Goal: Task Accomplishment & Management: Complete application form

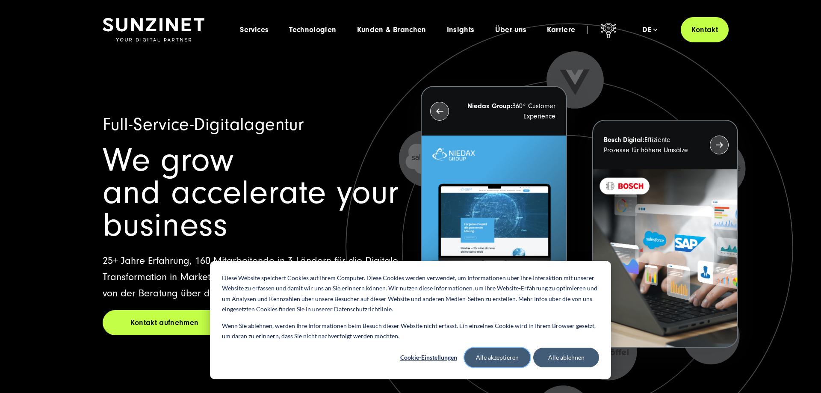
click at [499, 361] on button "Alle akzeptieren" at bounding box center [497, 358] width 66 height 20
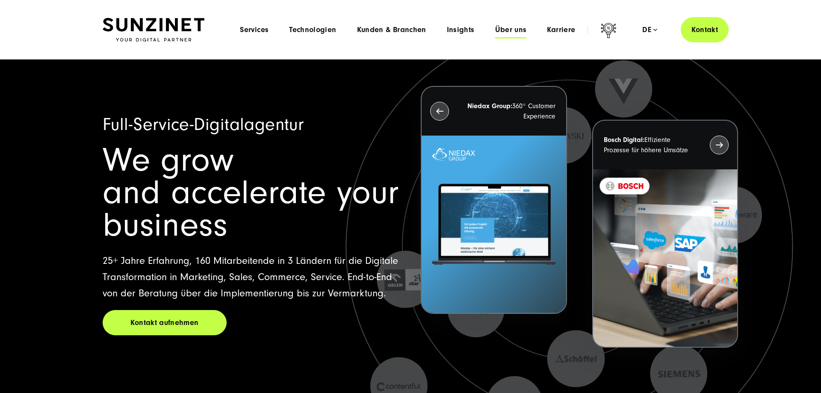
click at [522, 30] on span "Über uns" at bounding box center [511, 30] width 32 height 9
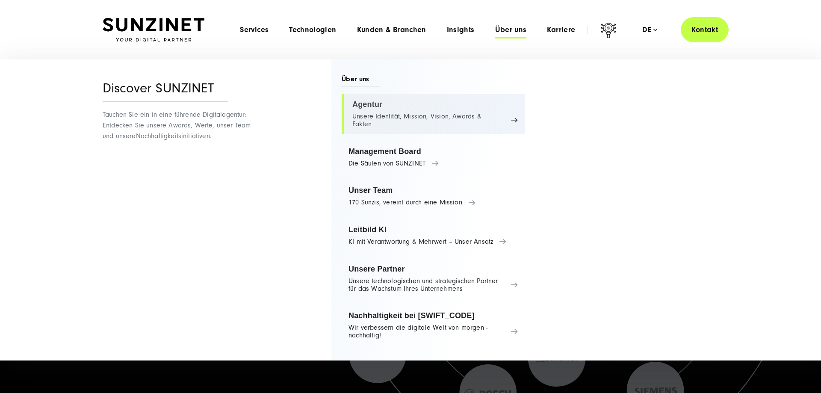
click at [473, 117] on link "Agentur Unsere Identität, Mission, Vision, Awards & Fakten" at bounding box center [433, 114] width 183 height 40
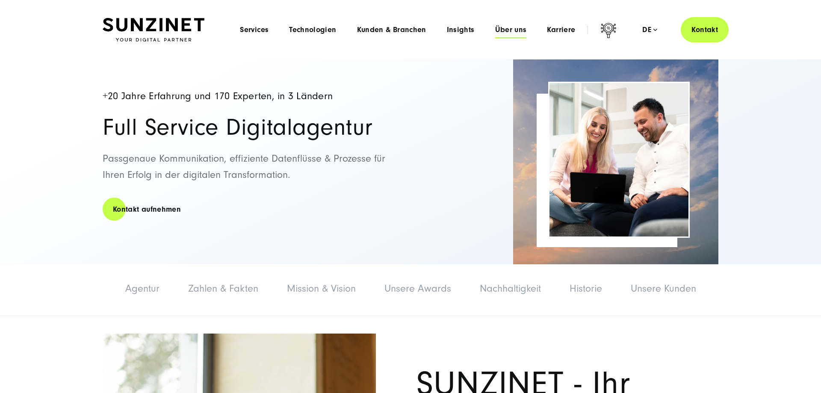
click at [502, 30] on span "Über uns" at bounding box center [511, 30] width 32 height 9
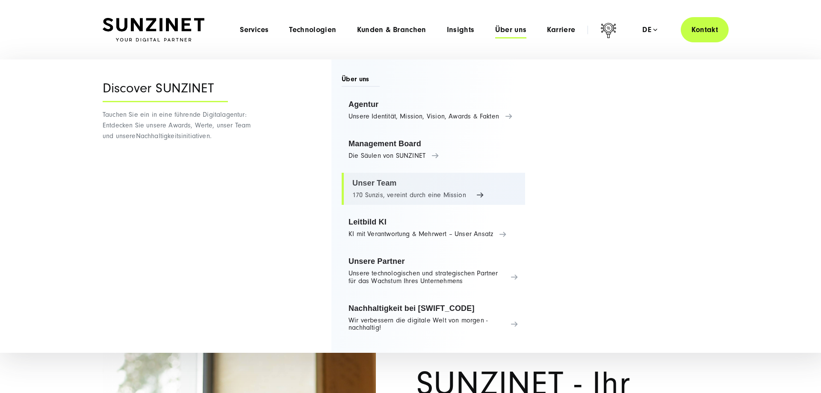
click at [412, 183] on link "Unser Team 170 Sunzis, vereint durch eine Mission" at bounding box center [433, 189] width 183 height 32
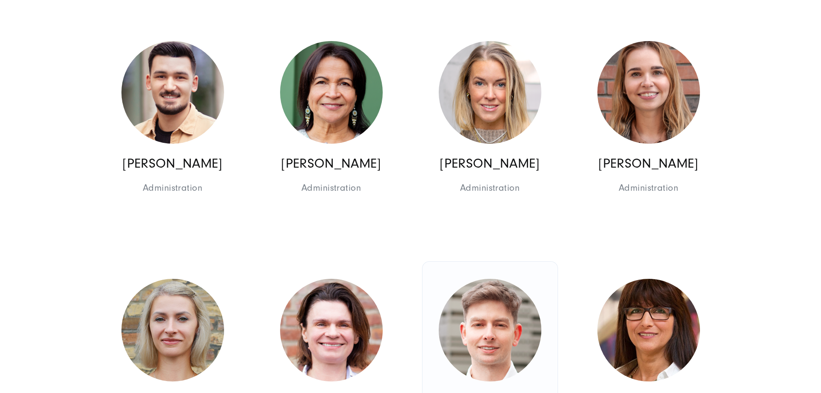
scroll to position [4885, 0]
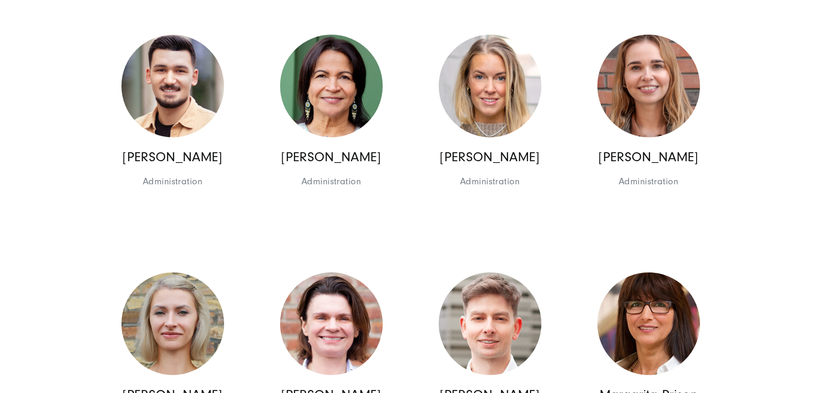
click at [750, 196] on section "+20 Jahre Erfahrung und 170 Experten, in 3 Ländern Das Team: Alle unsere Teammi…" at bounding box center [410, 159] width 821 height 9971
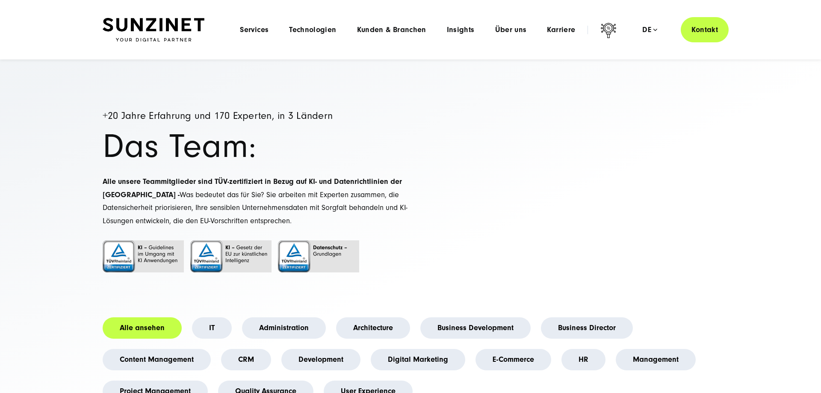
scroll to position [0, 0]
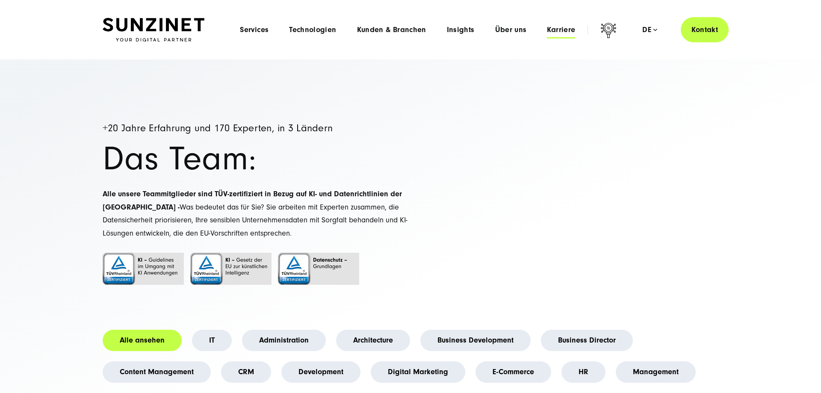
click at [555, 30] on span "Karriere" at bounding box center [561, 30] width 28 height 9
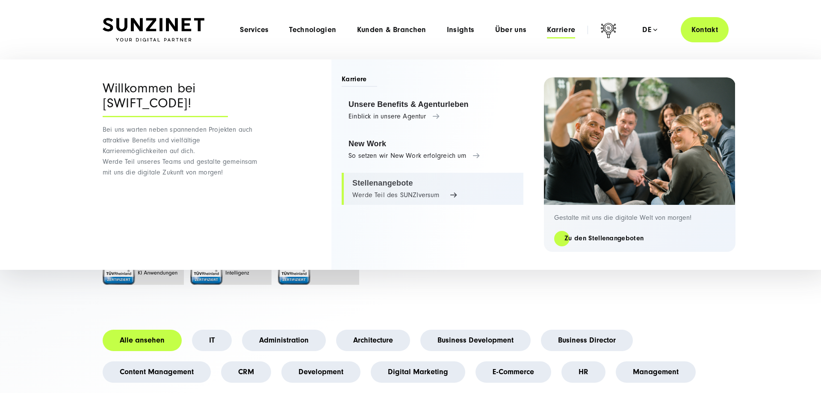
click at [387, 180] on link "Stellenangebote Werde Teil des SUNZIversum" at bounding box center [433, 189] width 182 height 32
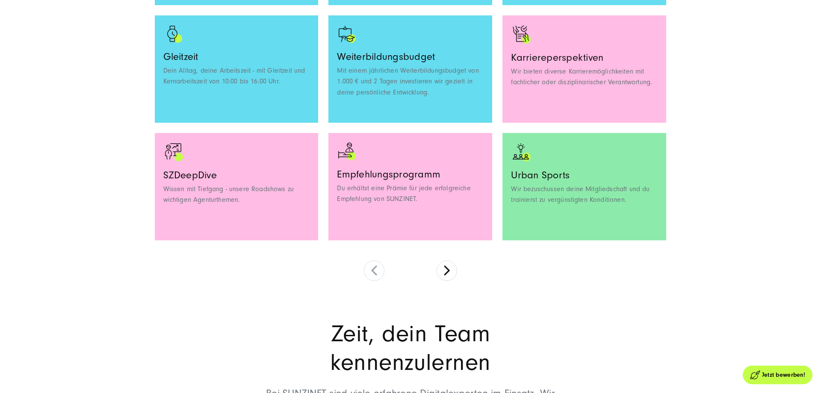
scroll to position [872, 0]
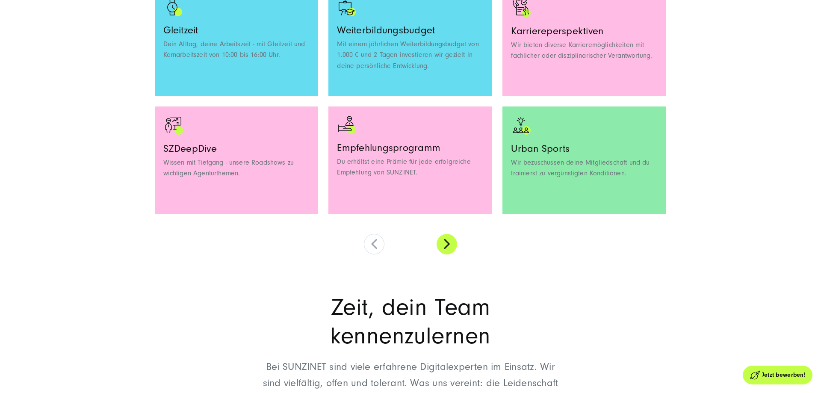
click at [443, 247] on button at bounding box center [447, 244] width 21 height 21
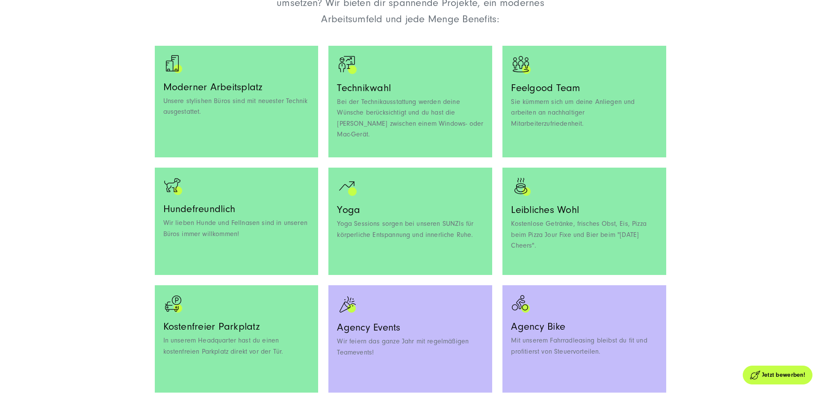
scroll to position [785, 0]
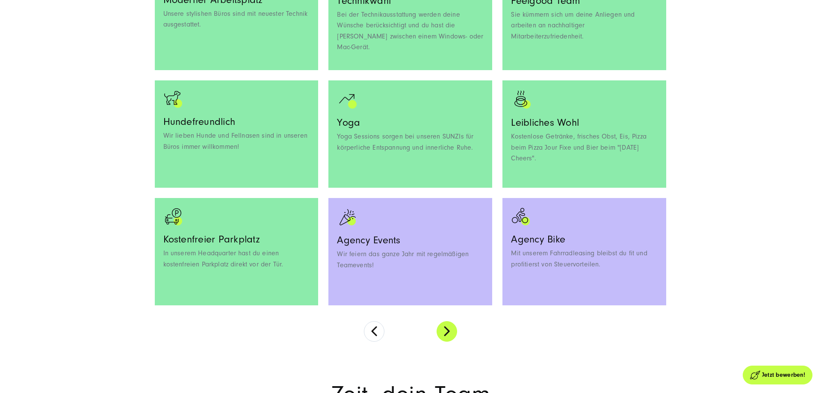
click at [456, 335] on button at bounding box center [447, 331] width 21 height 21
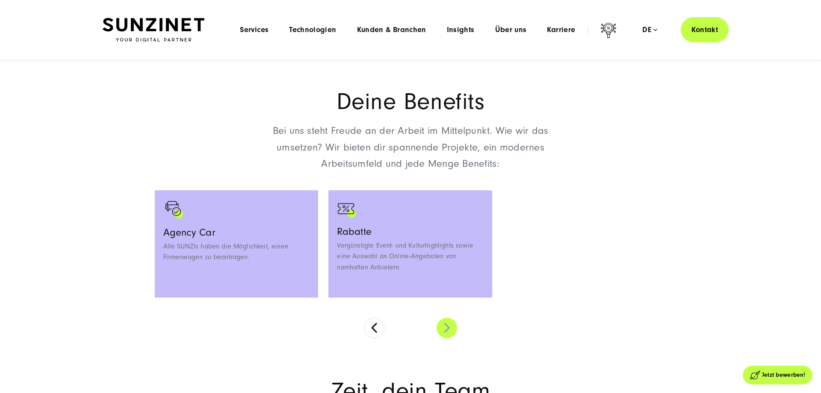
scroll to position [550, 0]
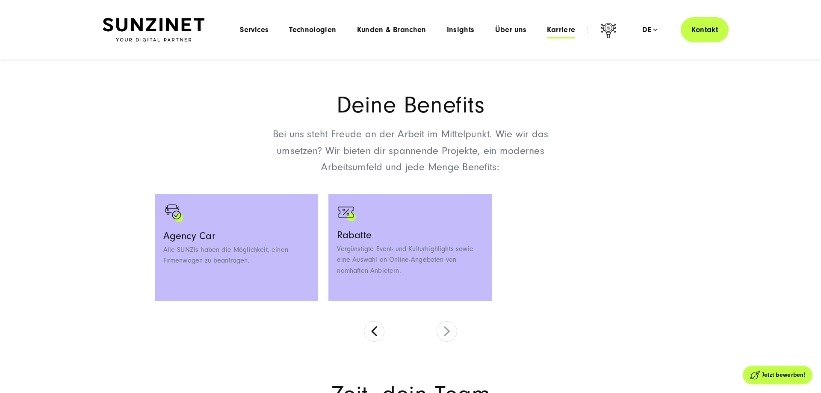
click at [558, 33] on span "Karriere" at bounding box center [561, 30] width 28 height 9
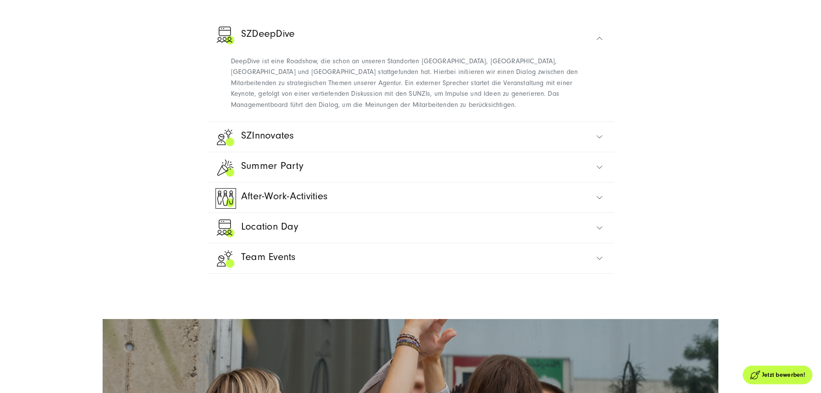
scroll to position [2093, 0]
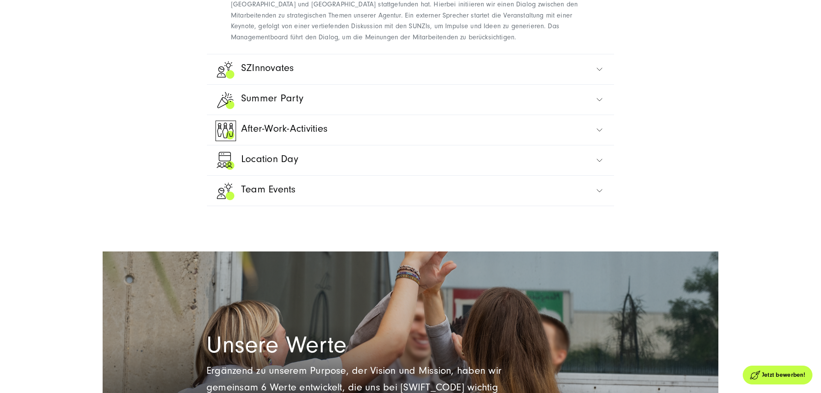
click at [290, 90] on span "Summer Party" at bounding box center [272, 100] width 62 height 21
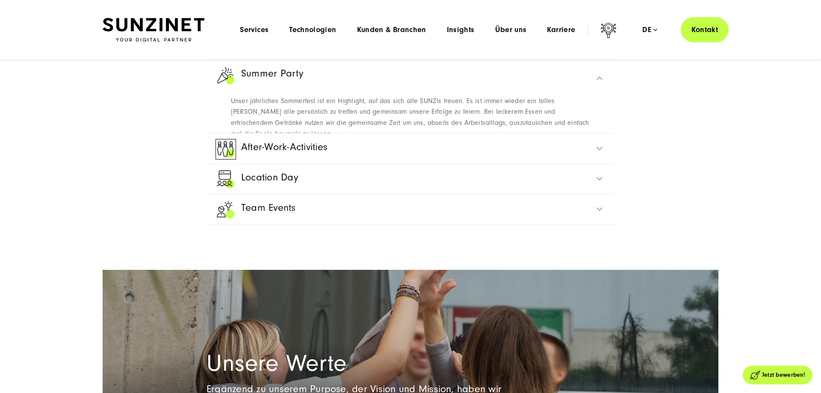
scroll to position [2022, 0]
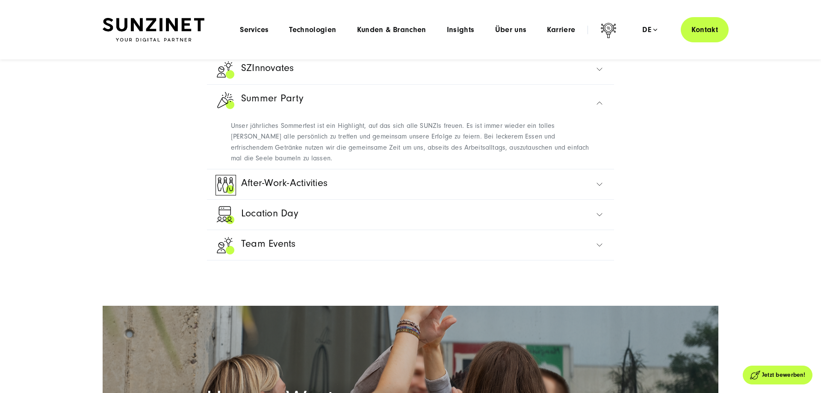
click at [558, 200] on link "Location Day" at bounding box center [411, 215] width 390 height 30
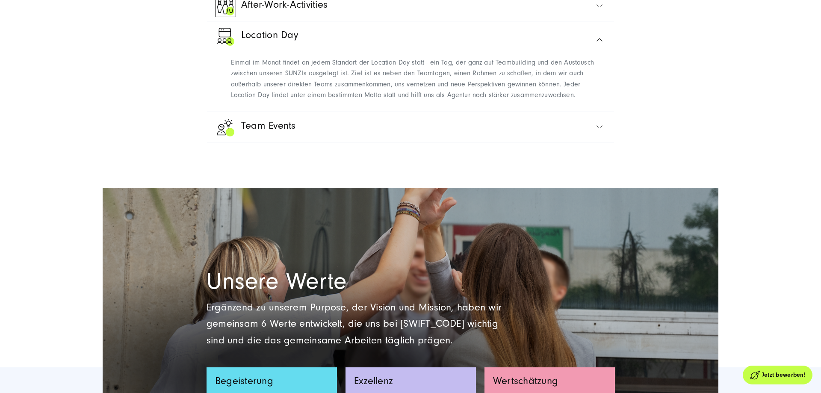
scroll to position [2153, 0]
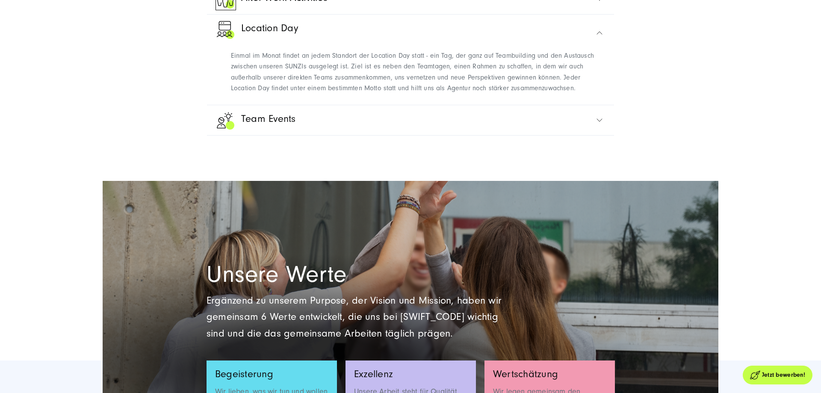
click at [582, 106] on link "Team Events" at bounding box center [411, 120] width 390 height 30
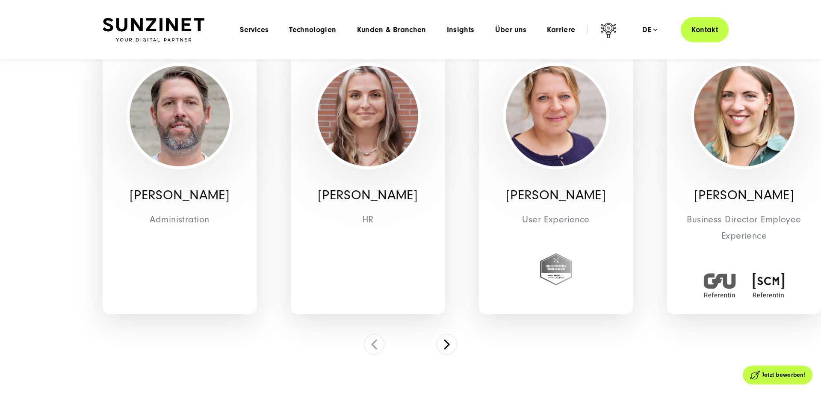
scroll to position [2867, 0]
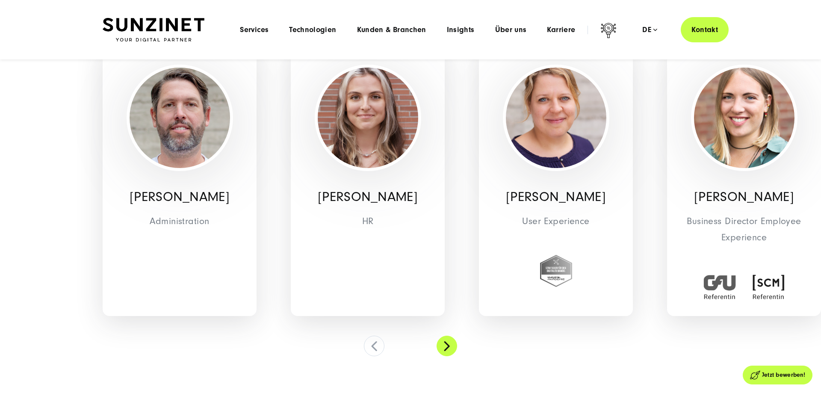
click at [449, 336] on button at bounding box center [447, 346] width 21 height 21
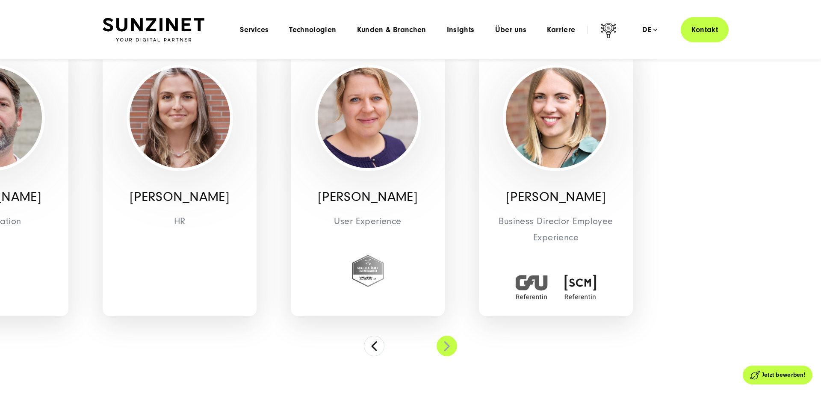
click at [449, 336] on button at bounding box center [447, 346] width 21 height 21
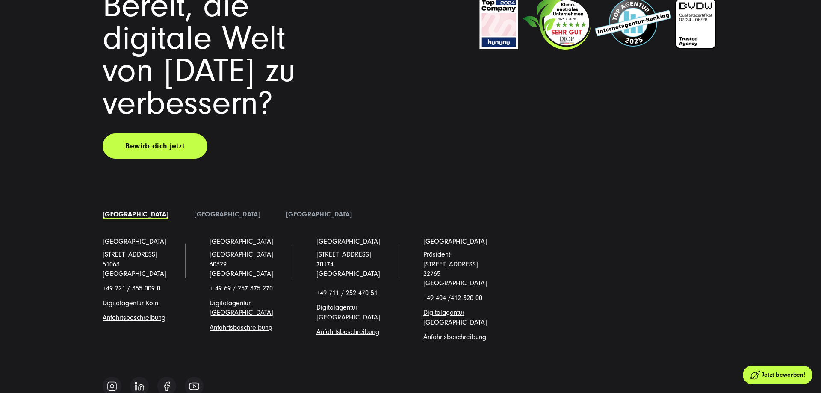
scroll to position [3914, 0]
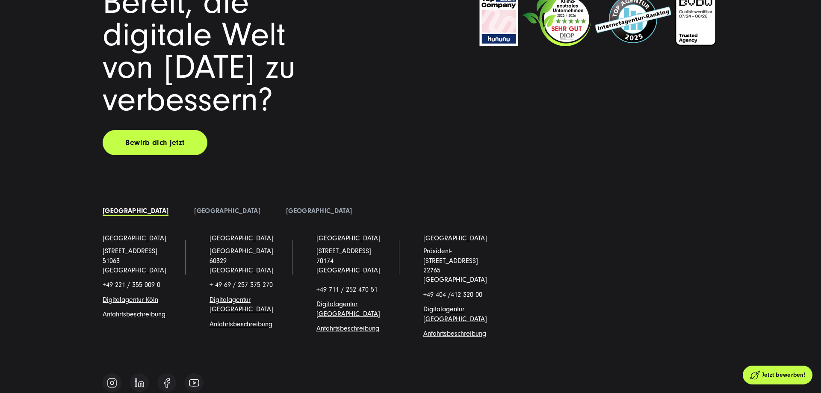
click at [115, 310] on link "Anfahrtsbeschreibung" at bounding box center [134, 314] width 63 height 8
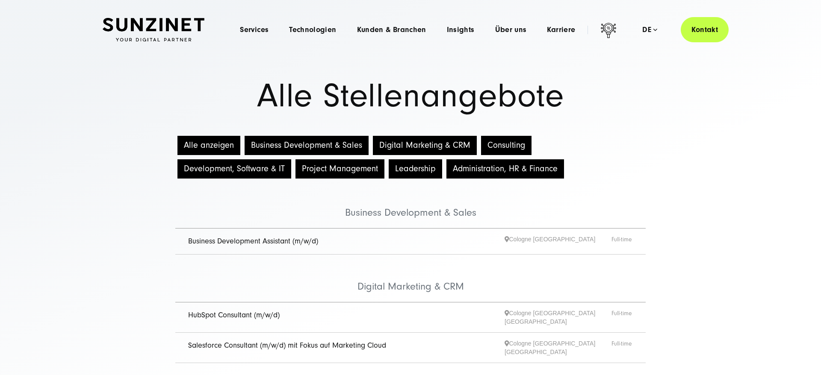
drag, startPoint x: 712, startPoint y: 169, endPoint x: 556, endPoint y: 232, distance: 167.9
click at [207, 142] on button "Alle anzeigen" at bounding box center [208, 145] width 63 height 19
click at [210, 148] on button "Alle anzeigen" at bounding box center [208, 145] width 63 height 19
click at [317, 148] on button "Business Development & Sales" at bounding box center [307, 145] width 124 height 19
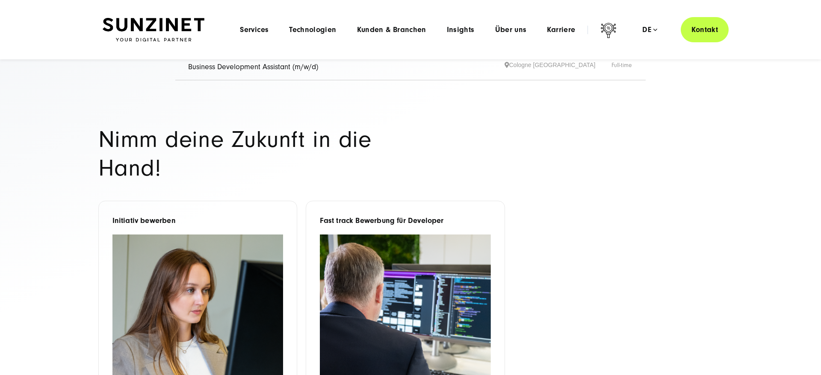
scroll to position [44, 0]
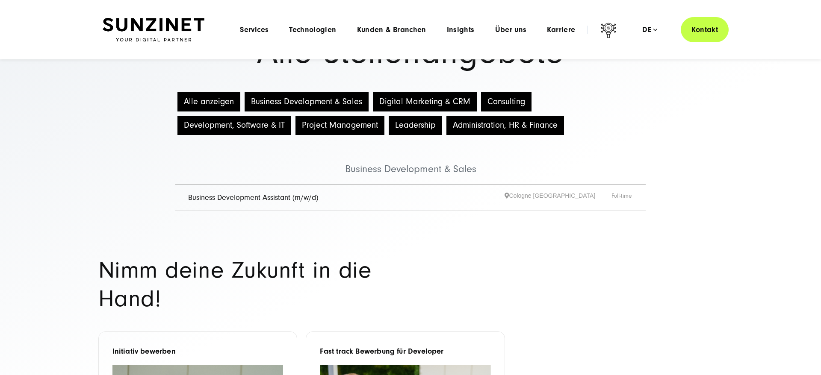
click at [424, 106] on button "Digital Marketing & CRM" at bounding box center [425, 101] width 104 height 19
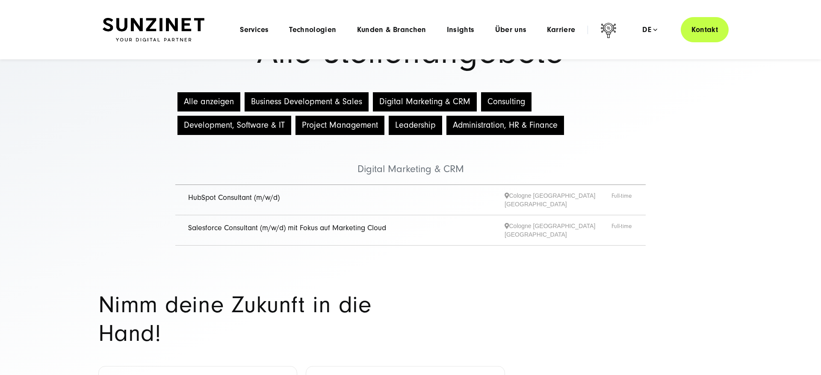
click at [277, 201] on link "HubSpot Consultant (m/w/d)" at bounding box center [234, 197] width 92 height 9
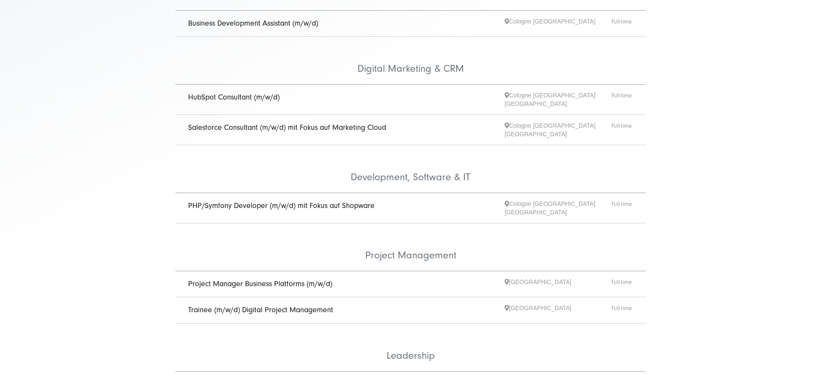
scroll to position [436, 0]
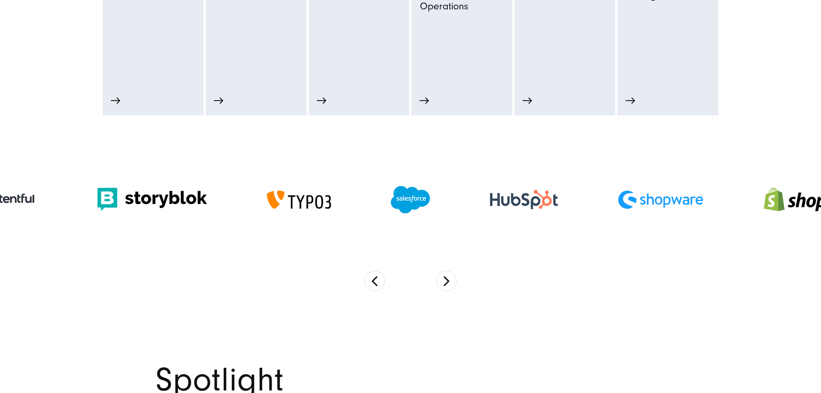
scroll to position [654, 0]
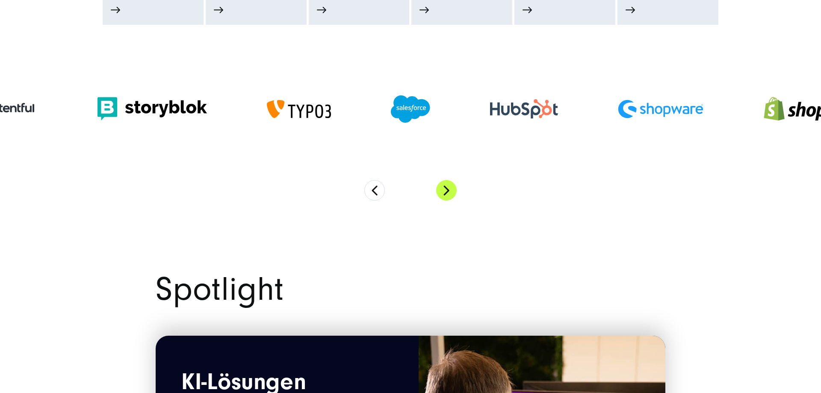
click at [442, 184] on button "Next" at bounding box center [446, 190] width 21 height 21
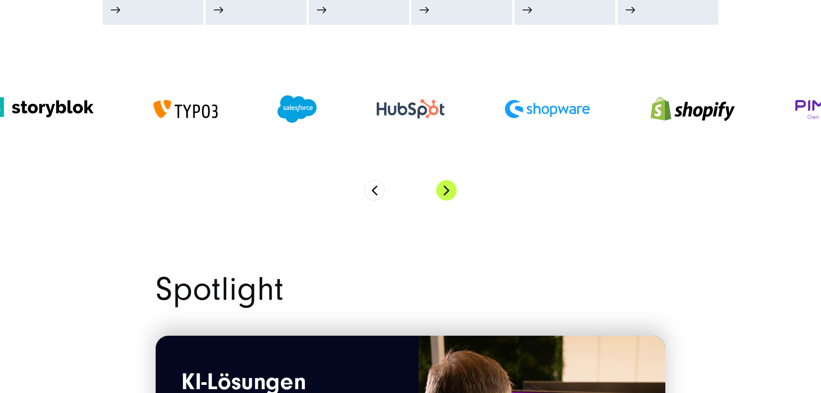
click at [442, 184] on button "Next" at bounding box center [446, 190] width 21 height 21
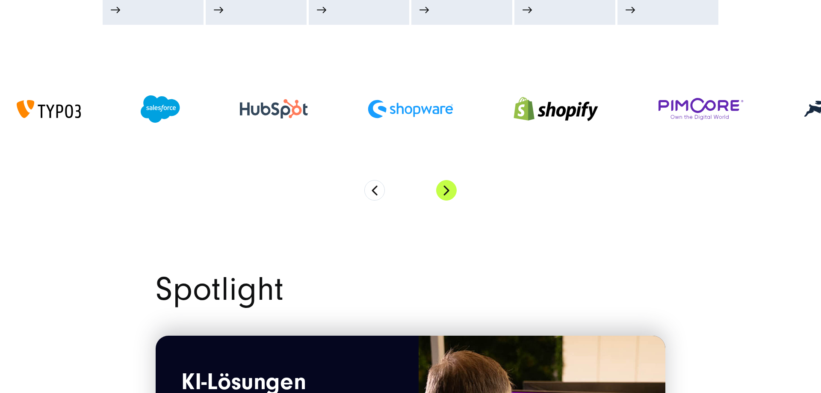
click at [442, 184] on button "Next" at bounding box center [446, 190] width 21 height 21
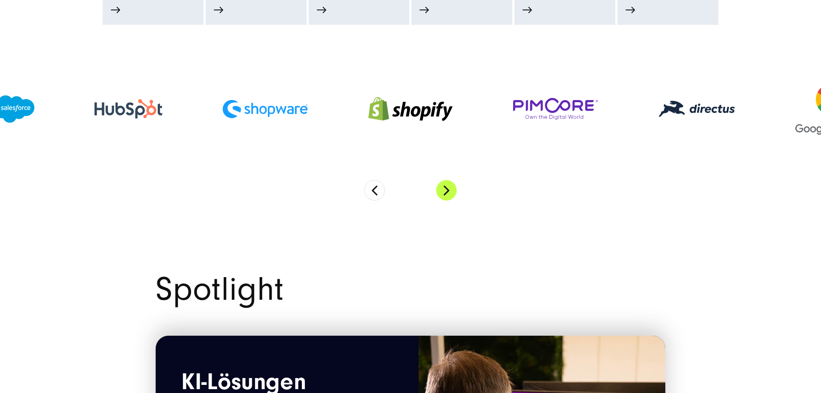
click at [442, 184] on button "Next" at bounding box center [446, 190] width 21 height 21
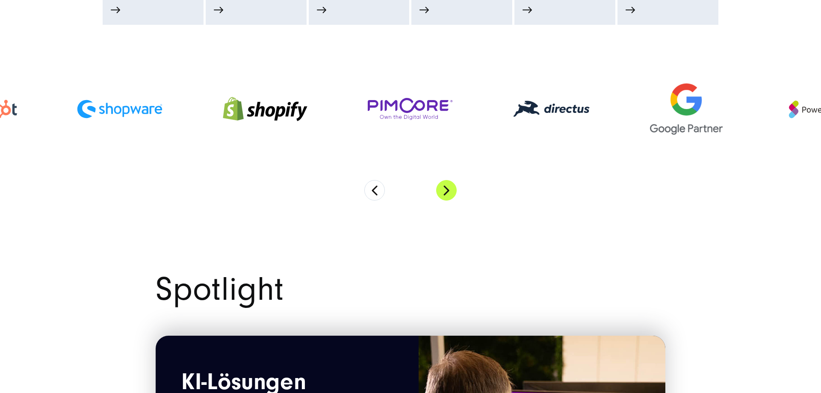
click at [442, 184] on button "Next" at bounding box center [446, 190] width 21 height 21
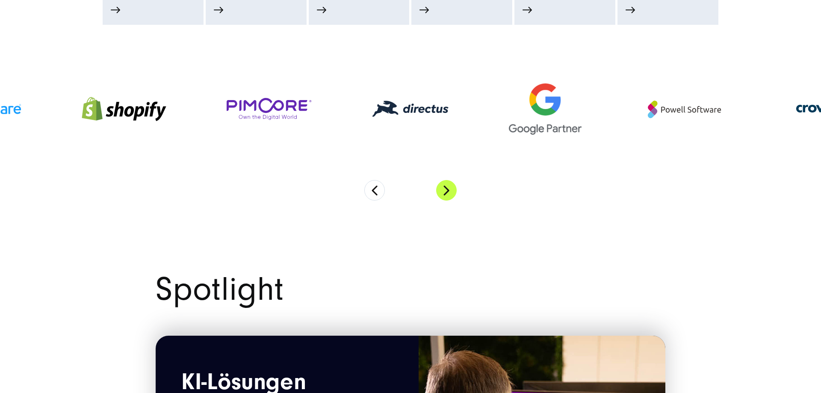
click at [442, 184] on button "Next" at bounding box center [446, 190] width 21 height 21
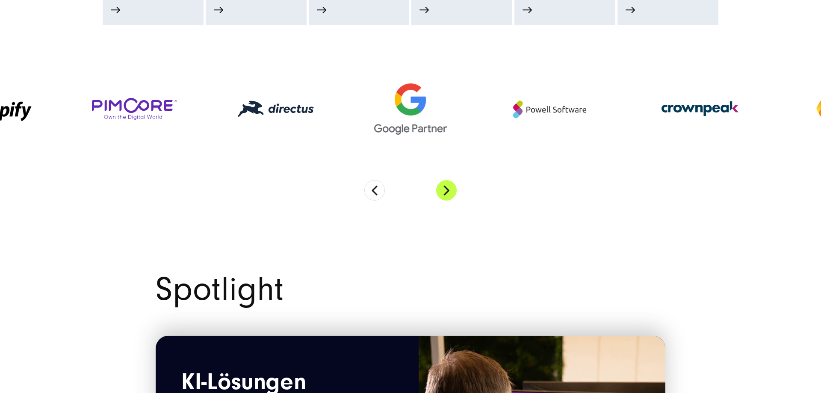
click at [442, 184] on button "Next" at bounding box center [446, 190] width 21 height 21
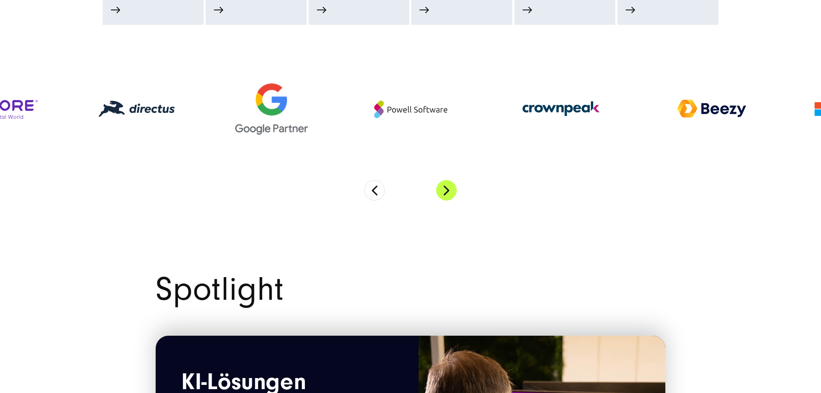
click at [442, 184] on button "Next" at bounding box center [446, 190] width 21 height 21
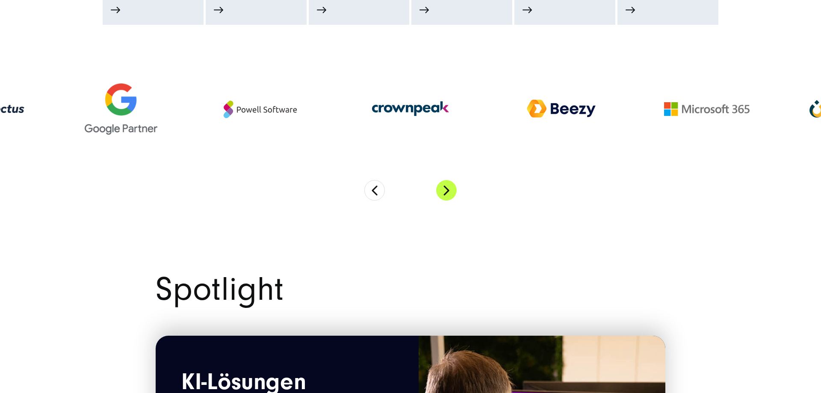
click at [442, 184] on button "Next" at bounding box center [446, 190] width 21 height 21
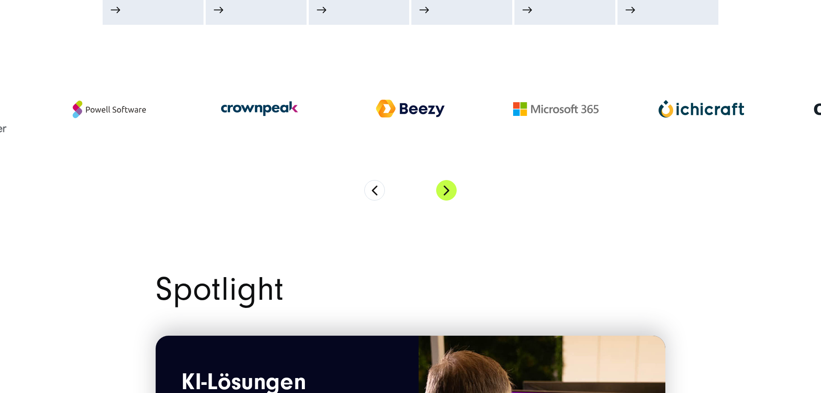
click at [442, 184] on button "Next" at bounding box center [446, 190] width 21 height 21
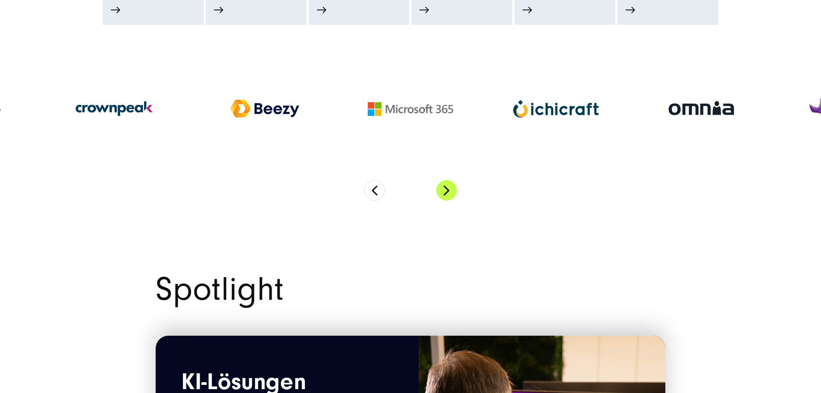
click at [442, 184] on button "Next" at bounding box center [446, 190] width 21 height 21
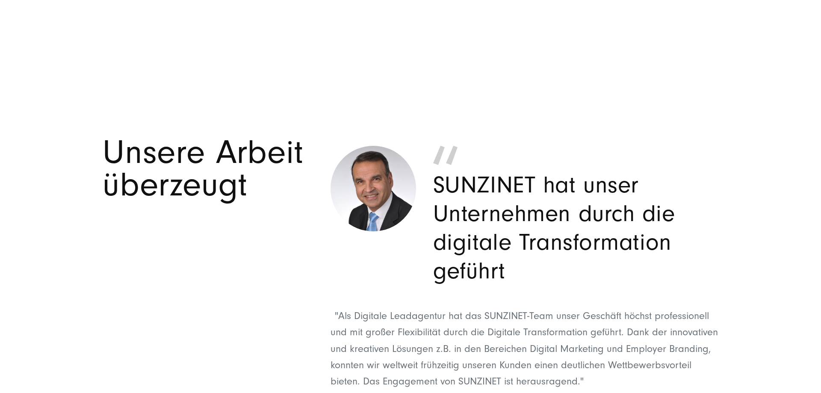
scroll to position [4056, 0]
